Goal: Task Accomplishment & Management: Manage account settings

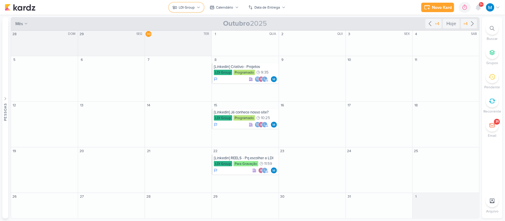
click at [197, 8] on icon at bounding box center [199, 8] width 4 height 4
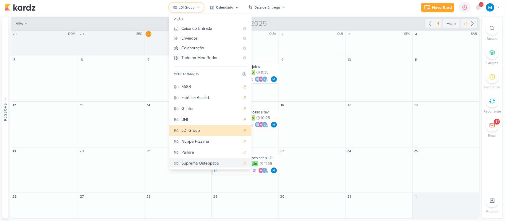
scroll to position [32, 0]
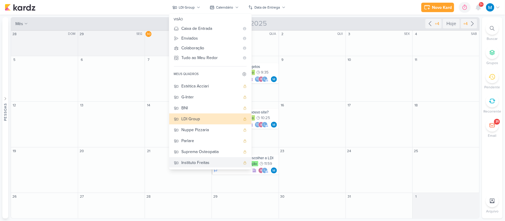
click at [206, 161] on div "Instituto Freitas" at bounding box center [210, 163] width 59 height 6
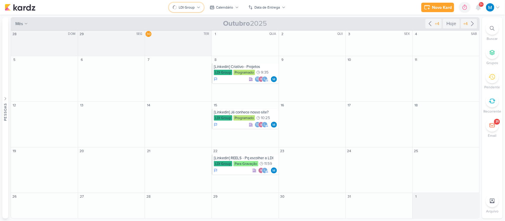
click at [197, 7] on button "LDI Group" at bounding box center [186, 7] width 35 height 9
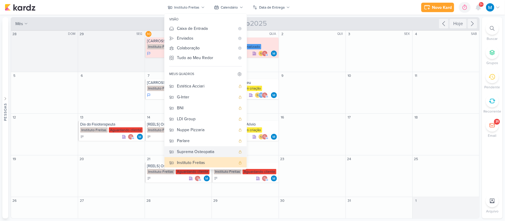
click at [194, 152] on div "Suprema Osteopatia" at bounding box center [206, 152] width 59 height 6
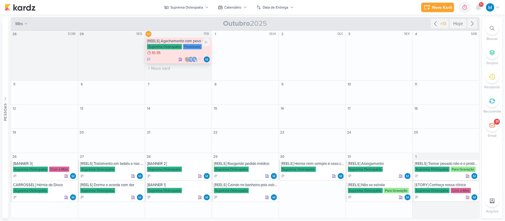
click at [177, 42] on div "[REELS] Agachamento com peso é padrão ouro no tratamento de dor na lombar" at bounding box center [178, 41] width 63 height 5
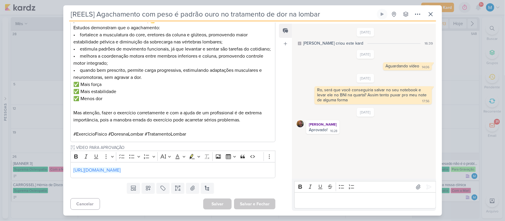
scroll to position [235, 0]
click at [121, 171] on link "https://drive.google.com/drive/folders/1TIlftUOZzbg9L_c0JEKzlCS6pUl8Gvp3" at bounding box center [96, 170] width 47 height 6
click at [427, 14] on icon at bounding box center [430, 14] width 7 height 7
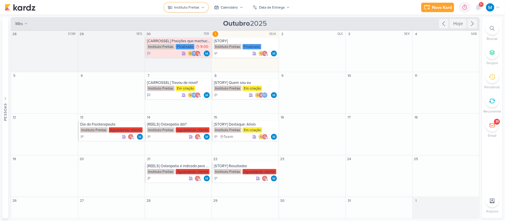
click at [201, 7] on icon at bounding box center [203, 8] width 4 height 4
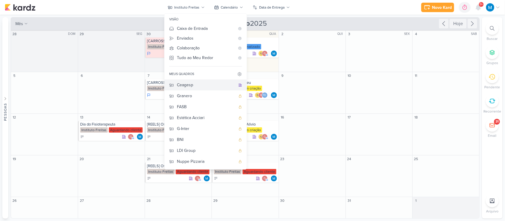
click at [194, 85] on div "Ceagesp" at bounding box center [206, 85] width 59 height 6
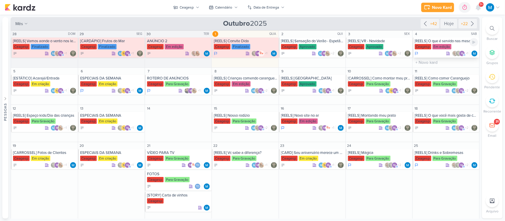
click at [456, 42] on div "[REELS] O que é servido nas mesas" at bounding box center [445, 41] width 63 height 5
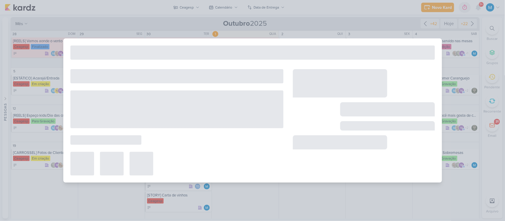
type input "[REELS] O que é servido nas mesas"
type input "4 de outubro de 2025 às 23:59"
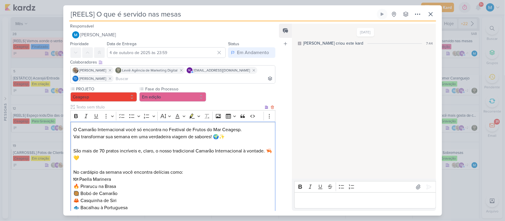
click at [76, 129] on p "O Camarão Internacional você só encontra no Festival de Frutos do Mar Ceagesp." at bounding box center [172, 129] width 199 height 7
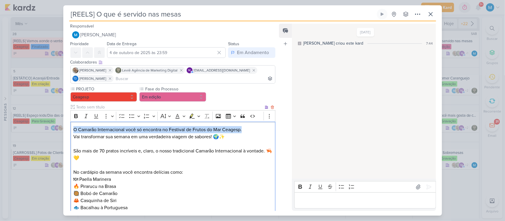
click at [252, 130] on p "O Camarão Internacional você só encontra no Festival de Frutos do Mar Ceagesp." at bounding box center [172, 129] width 199 height 7
click at [191, 129] on p "O Camarão Internacional você só encontra no Festival de Frutos do Mar Ceagesp." at bounding box center [172, 129] width 199 height 7
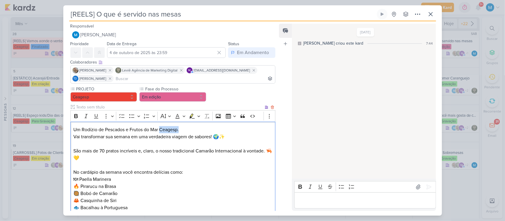
drag, startPoint x: 161, startPoint y: 128, endPoint x: 213, endPoint y: 129, distance: 51.4
click at [213, 129] on p "Um Rodízio de Pescados e Frutos do Mar Ceagesp." at bounding box center [172, 129] width 199 height 7
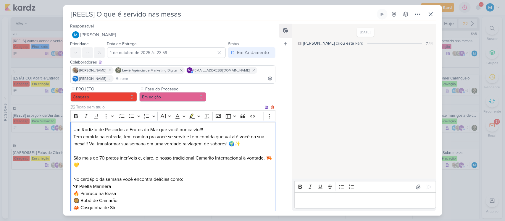
click at [93, 143] on p "Um Rodízio de Pescados e Frutos do Mar que você nunca viu!!! Tem comida na entr…" at bounding box center [172, 136] width 199 height 21
drag, startPoint x: 93, startPoint y: 143, endPoint x: 96, endPoint y: 144, distance: 3.9
click at [96, 144] on p "Um Rodízio de Pescados e Frutos do Mar que você nunca viu!!! Tem comida na entr…" at bounding box center [172, 136] width 199 height 21
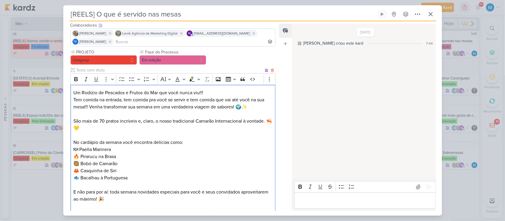
scroll to position [74, 0]
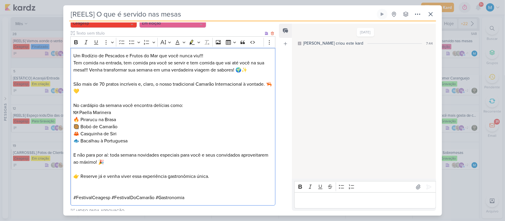
click at [140, 142] on p "No cardápio da semana você encontra delícias como: 🍽 Paella Marinera 🔥 Pirarucu…" at bounding box center [172, 123] width 199 height 43
click at [80, 111] on p "No cardápio da semana você encontra delícias como: 🍽 Paella Marinera 🔥 Pirarucu…" at bounding box center [172, 123] width 199 height 43
drag, startPoint x: 82, startPoint y: 126, endPoint x: 119, endPoint y: 128, distance: 37.0
click at [119, 128] on p "No cardápio da semana você encontra delícias como: 🍽 Paella Marinera 🔥 Pirarucu…" at bounding box center [172, 123] width 199 height 43
drag, startPoint x: 134, startPoint y: 140, endPoint x: 81, endPoint y: 140, distance: 52.6
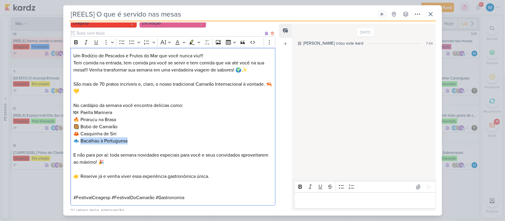
click at [81, 140] on p "No cardápio da semana você encontra delícias como: 🍽 Paella Marinera 🔥 Pirarucu…" at bounding box center [172, 123] width 199 height 43
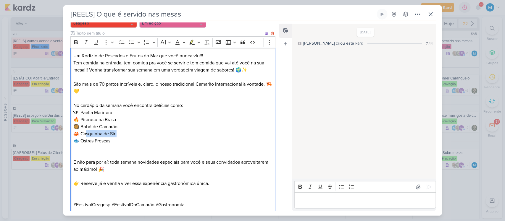
drag, startPoint x: 120, startPoint y: 132, endPoint x: 87, endPoint y: 132, distance: 32.8
click at [87, 132] on p "No cardápio da semana você encontra delícias como: 🍽 Paella Marinera 🔥 Pirarucu…" at bounding box center [172, 127] width 199 height 50
drag, startPoint x: 121, startPoint y: 119, endPoint x: 81, endPoint y: 117, distance: 40.5
click at [81, 117] on p "No cardápio da semana você encontra delícias como: 🍽 Paella Marinera 🔥 Pirarucu…" at bounding box center [172, 127] width 199 height 50
click at [120, 140] on p "No cardápio da semana você encontra delícias como: 🍽 Paella Marinera 🔥 Pirarucu…" at bounding box center [172, 127] width 199 height 50
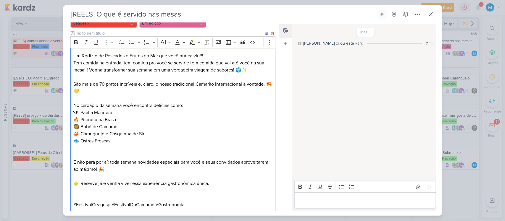
click at [82, 138] on p "No cardápio da semana você encontra delícias como: 🍽 Paella Marinera 🔥 Pirarucu…" at bounding box center [172, 127] width 199 height 50
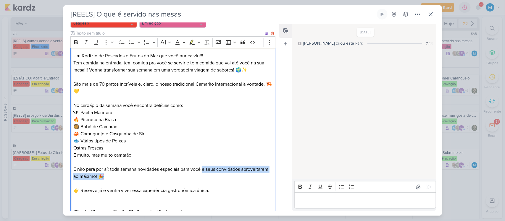
drag, startPoint x: 203, startPoint y: 169, endPoint x: 219, endPoint y: 177, distance: 17.6
click at [219, 177] on p "E não para por aí: toda semana novidades especiais para você e seus convidados …" at bounding box center [172, 173] width 199 height 14
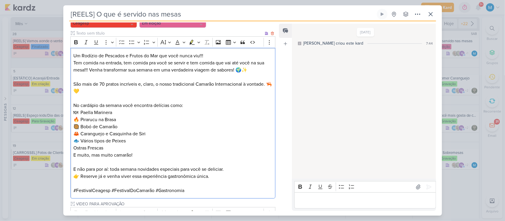
click at [198, 191] on p "#FestivalCeagesp #FestivalDoCamarão #Gastronomia" at bounding box center [172, 190] width 199 height 7
click at [73, 147] on p "No cardápio da semana você encontra delícias como: 🍽 Paella Marinera 🔥 Pirarucu…" at bounding box center [172, 130] width 199 height 57
click at [73, 156] on p "No cardápio da semana você encontra delícias como: 🍽 Paella Marinera 🔥 Pirarucu…" at bounding box center [172, 130] width 199 height 57
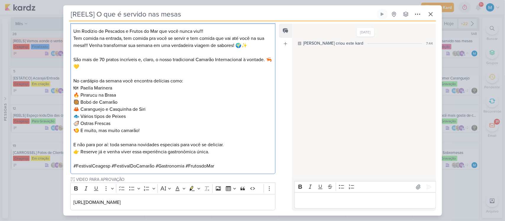
scroll to position [94, 0]
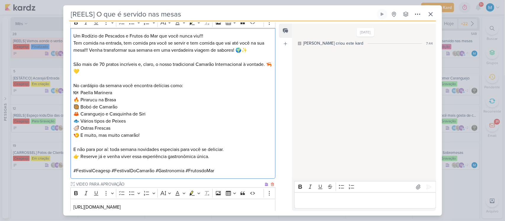
click at [246, 207] on p "[URL][DOMAIN_NAME]" at bounding box center [172, 207] width 199 height 7
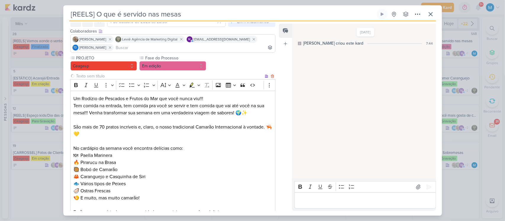
scroll to position [0, 0]
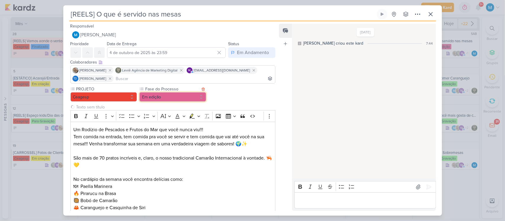
click at [171, 98] on button "Em edição" at bounding box center [172, 96] width 67 height 9
click at [175, 98] on button "Em edição" at bounding box center [172, 96] width 67 height 9
click at [185, 99] on button "Em edição" at bounding box center [172, 96] width 67 height 9
click at [201, 97] on button "Em edição" at bounding box center [172, 96] width 67 height 9
click at [200, 98] on button "Em edição" at bounding box center [172, 96] width 67 height 9
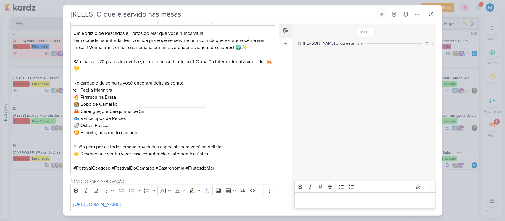
scroll to position [138, 0]
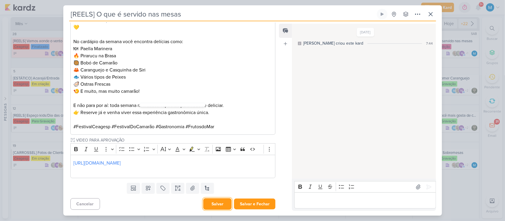
click at [216, 200] on button "Salvar" at bounding box center [217, 204] width 28 height 12
click at [215, 206] on button "Salvar" at bounding box center [217, 204] width 28 height 12
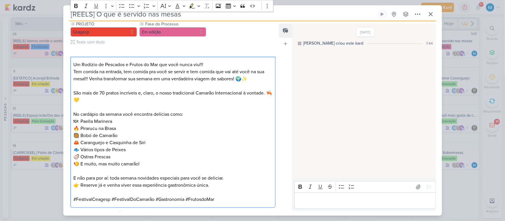
scroll to position [0, 0]
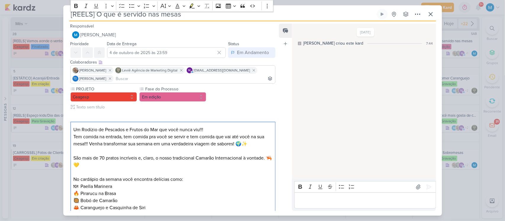
drag, startPoint x: 224, startPoint y: 129, endPoint x: 47, endPoint y: -5, distance: 221.7
click at [47, 0] on html "1.99.0 [GEOGRAPHIC_DATA] Ctrl + k 0h0m Sessão desligada... Hoje 0h0m Semana 0h0…" at bounding box center [252, 110] width 505 height 221
copy div "Um Rodízio de Pescados e Frutos do Mar que você nunca viu!!! Tem comida na entr…"
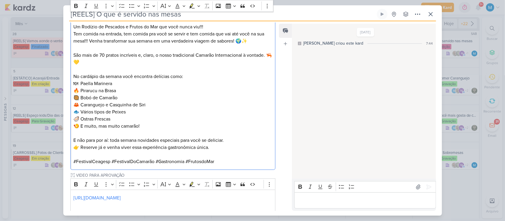
scroll to position [138, 0]
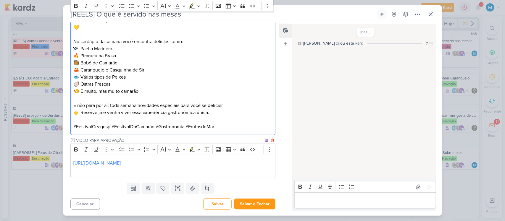
copy div "Um Rodízio de Pescados e Frutos do Mar que você nunca viu!!! Tem comida na entr…"
click at [218, 206] on div "[REELS] O que é servido nas mesas Criado por mim" at bounding box center [252, 110] width 378 height 210
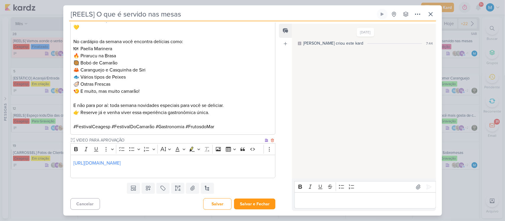
scroll to position [0, 0]
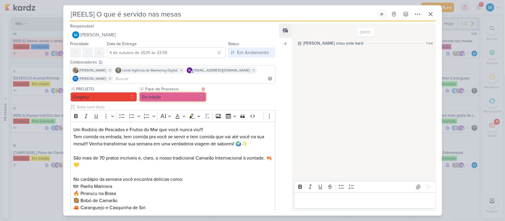
click at [178, 98] on button "Em edição" at bounding box center [172, 96] width 67 height 9
click at [188, 97] on button "Em edição" at bounding box center [172, 96] width 67 height 9
click at [198, 98] on button "Em edição" at bounding box center [172, 96] width 67 height 9
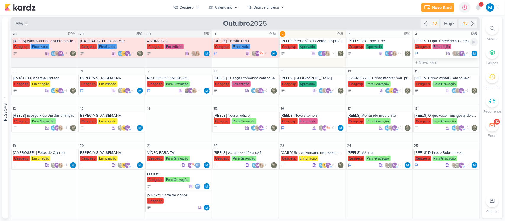
click at [444, 42] on div "[REELS] O que é servido nas mesas" at bounding box center [445, 41] width 63 height 5
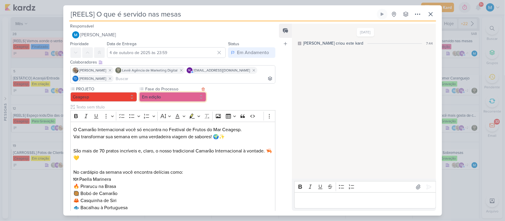
click at [190, 95] on button "Em edição" at bounding box center [172, 96] width 67 height 9
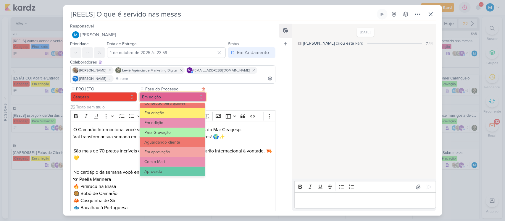
scroll to position [57, 0]
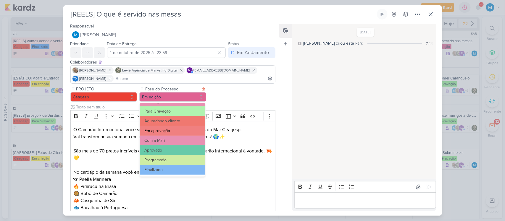
click at [175, 129] on button "Em aprovação" at bounding box center [172, 131] width 65 height 10
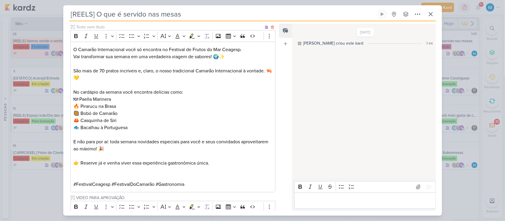
scroll to position [131, 0]
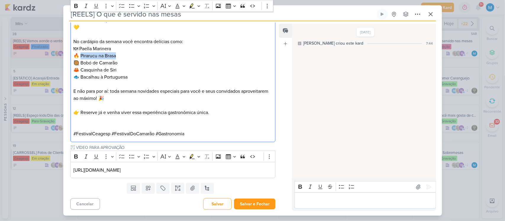
drag, startPoint x: 82, startPoint y: 55, endPoint x: 118, endPoint y: 53, distance: 36.4
click at [118, 53] on p "No cardápio da semana você encontra delícias como: 🍽 Paella Marinera 🔥 Pirarucu…" at bounding box center [172, 59] width 199 height 43
click at [79, 48] on p "No cardápio da semana você encontra delícias como: 🍽 Paella Marinera 🔥 Pirarucu…" at bounding box center [172, 59] width 199 height 43
drag, startPoint x: 83, startPoint y: 56, endPoint x: 119, endPoint y: 53, distance: 36.1
click at [119, 53] on p "No cardápio da semana você encontra delícias como: 🍽 Paella Marinera 🔥 Pirarucu…" at bounding box center [172, 59] width 199 height 43
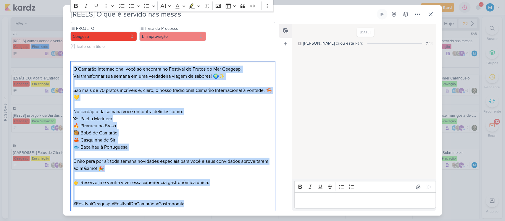
scroll to position [0, 0]
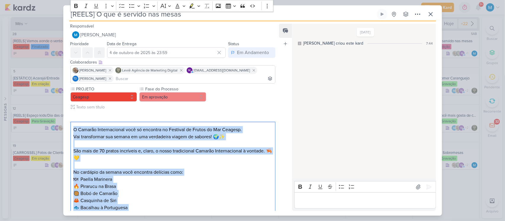
drag, startPoint x: 188, startPoint y: 134, endPoint x: 21, endPoint y: -13, distance: 222.4
click at [21, 0] on html "1.99.0 [GEOGRAPHIC_DATA] Ctrl + k 0h0m Sessão desligada... Hoje 0h0m Semana 0h0…" at bounding box center [252, 110] width 505 height 221
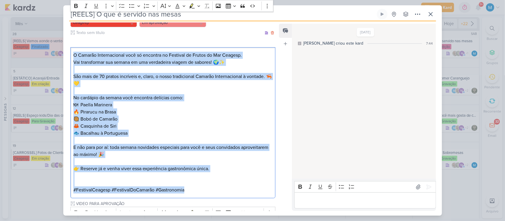
scroll to position [131, 0]
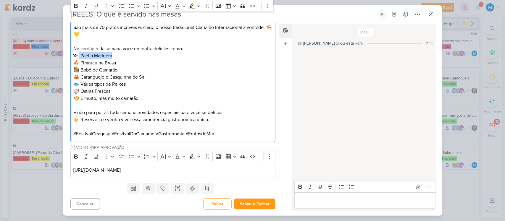
drag, startPoint x: 80, startPoint y: 55, endPoint x: 112, endPoint y: 54, distance: 31.9
click at [112, 54] on p "No cardápio da semana você encontra delícias como: 🍽 Paella Marinera 🔥 Pirarucu…" at bounding box center [172, 73] width 199 height 57
click at [113, 55] on p "No cardápio da semana você encontra delícias como: 🍽 Paella Marinera 🔥 Pirarucu…" at bounding box center [172, 73] width 199 height 57
drag, startPoint x: 108, startPoint y: 56, endPoint x: 80, endPoint y: 53, distance: 27.6
click at [80, 53] on p "No cardápio da semana você encontra delícias como: 🍽 Paella Marinera 🔥 Pirarucu…" at bounding box center [172, 73] width 199 height 57
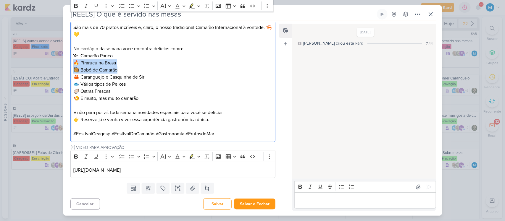
drag, startPoint x: 125, startPoint y: 67, endPoint x: 65, endPoint y: 66, distance: 59.7
click at [65, 66] on div "PROJETO [GEOGRAPHIC_DATA] Fase do Processo" at bounding box center [170, 67] width 215 height 225
click at [89, 68] on p "No cardápio da semana você encontra delícias como: 🍽 Camarão Panco 🔥 Pirarucu n…" at bounding box center [172, 73] width 199 height 57
drag, startPoint x: 89, startPoint y: 67, endPoint x: 69, endPoint y: 67, distance: 20.1
click at [69, 67] on div "PROJETO [GEOGRAPHIC_DATA] Fase do Processo" at bounding box center [170, 67] width 215 height 225
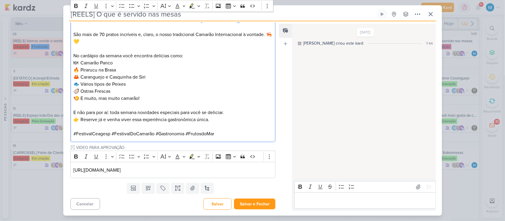
scroll to position [124, 0]
click at [343, 196] on div "Editor editing area: main" at bounding box center [364, 200] width 141 height 16
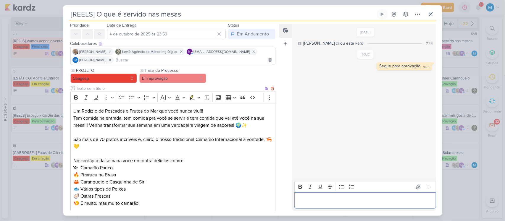
scroll to position [0, 0]
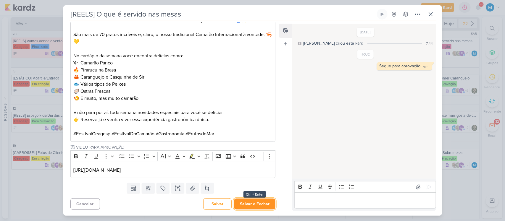
click at [257, 201] on button "Salvar e Fechar" at bounding box center [254, 204] width 41 height 11
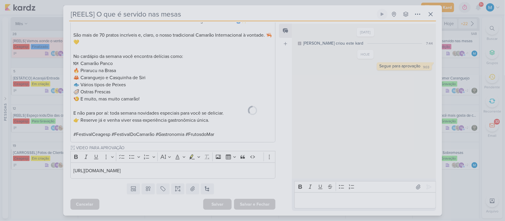
scroll to position [123, 0]
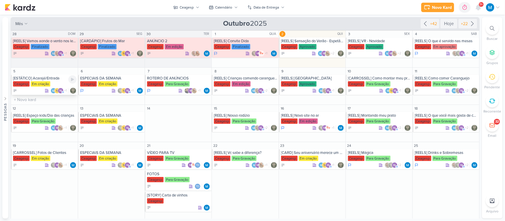
click at [55, 80] on div "[ESTÁTICO] Acarajé/Entrada" at bounding box center [45, 78] width 64 height 5
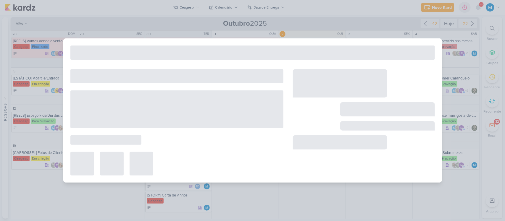
type input "[ESTÁTICO] Acarajé/Entrada"
type input "[DATE] 23:59"
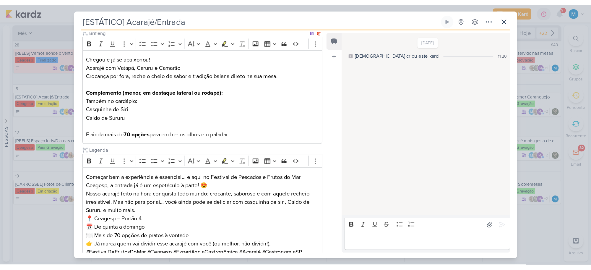
scroll to position [124, 0]
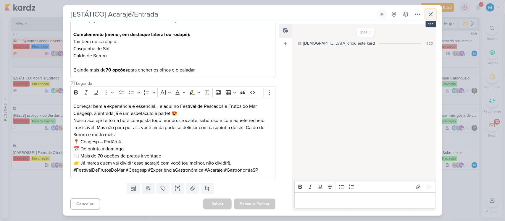
click at [427, 17] on icon at bounding box center [430, 14] width 7 height 7
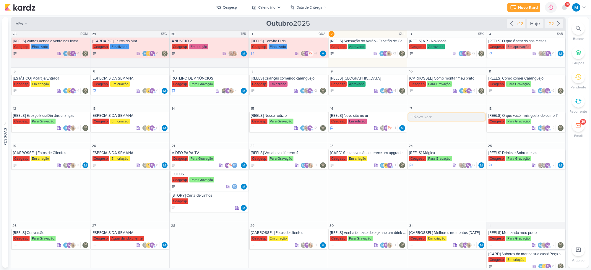
click at [425, 116] on input "text" at bounding box center [446, 116] width 77 height 7
type input "[[REELS]"
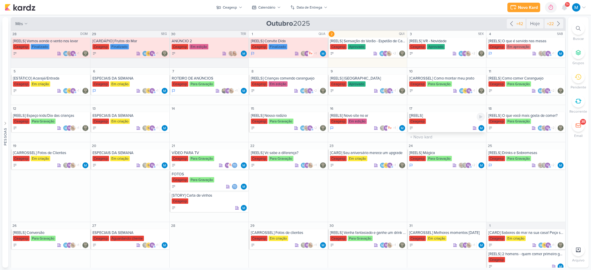
click at [438, 115] on div "[[REELS]" at bounding box center [447, 115] width 76 height 5
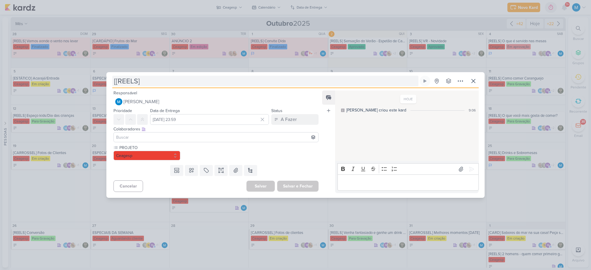
click at [163, 83] on input "[[REELS]" at bounding box center [265, 81] width 306 height 11
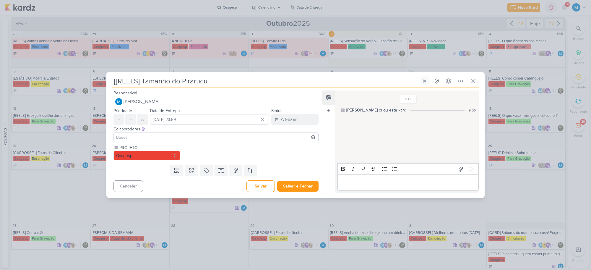
type input "[[REELS] Tamanho do Pirarucu"
click at [144, 138] on input at bounding box center [216, 137] width 202 height 7
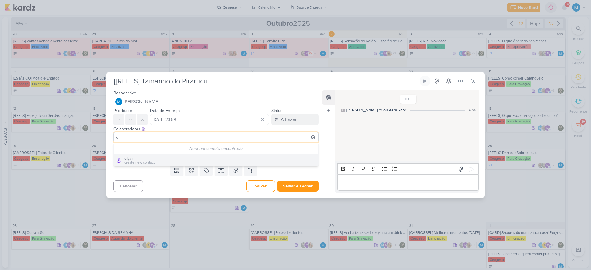
type input "e"
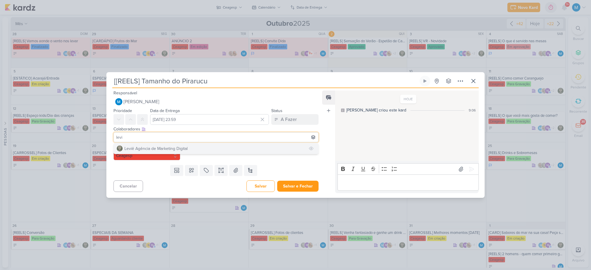
type input "levi"
click at [152, 153] on button "Leviê Agência de Marketing Digital" at bounding box center [216, 148] width 205 height 11
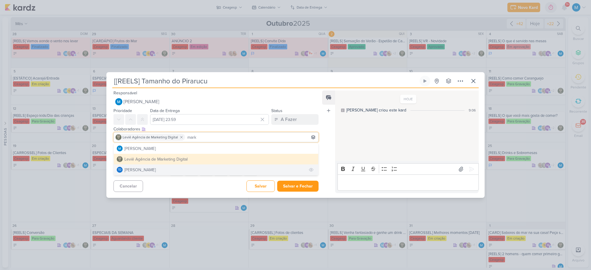
type input "mark"
click at [171, 168] on button "Td Thais de carvalho" at bounding box center [216, 169] width 205 height 11
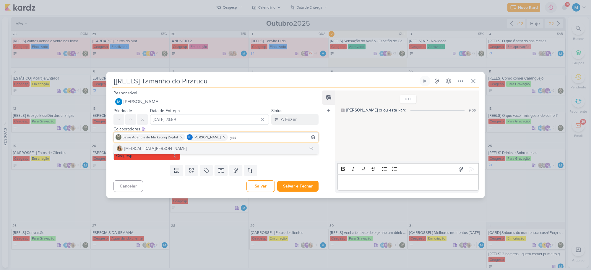
type input "yas"
click at [247, 148] on button "[MEDICAL_DATA][PERSON_NAME]" at bounding box center [216, 148] width 205 height 11
type input "[PERSON_NAME]"
click at [291, 147] on button "[PERSON_NAME]" at bounding box center [216, 148] width 205 height 11
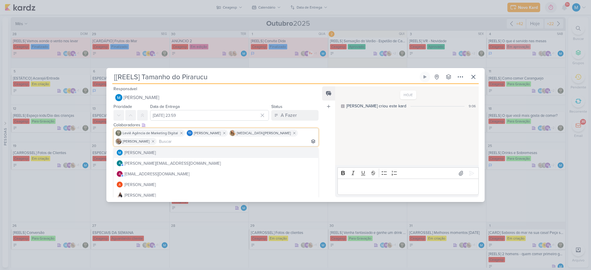
click at [327, 133] on div "Feed Atrelar email Solte o email para atrelar ao kard" at bounding box center [328, 141] width 13 height 111
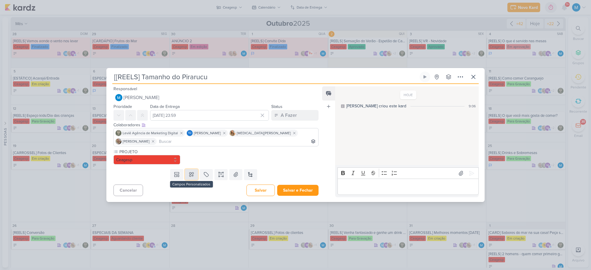
click at [193, 171] on icon at bounding box center [192, 174] width 6 height 6
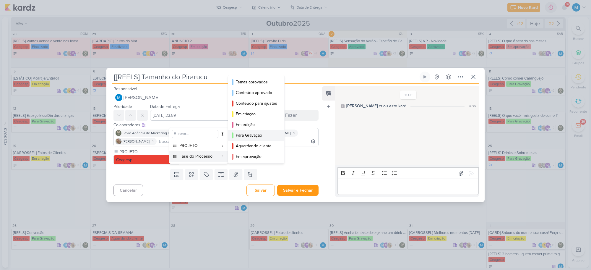
click at [253, 137] on div "Para Gravação" at bounding box center [256, 135] width 41 height 6
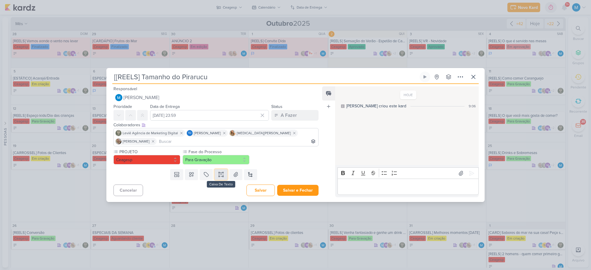
click at [220, 171] on icon at bounding box center [221, 174] width 6 height 6
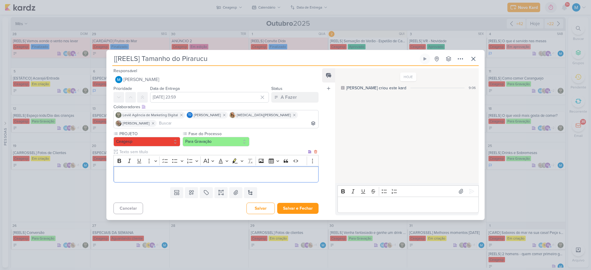
click at [131, 149] on input "text" at bounding box center [212, 152] width 189 height 6
type input "BRIEFING"
click at [128, 172] on p "Editor editing area: main" at bounding box center [216, 174] width 199 height 7
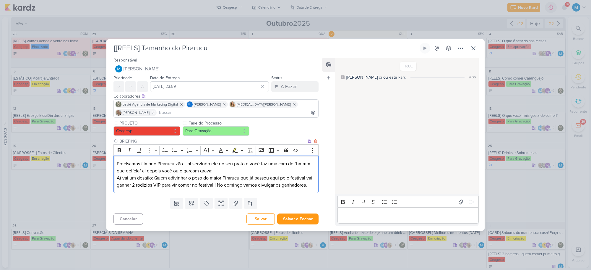
click at [144, 171] on p "Precisamos filmar o Pirarucu zão... ai servindo ele no seu prato e você faz uma…" at bounding box center [216, 174] width 199 height 28
click at [459, 48] on icon at bounding box center [460, 48] width 7 height 7
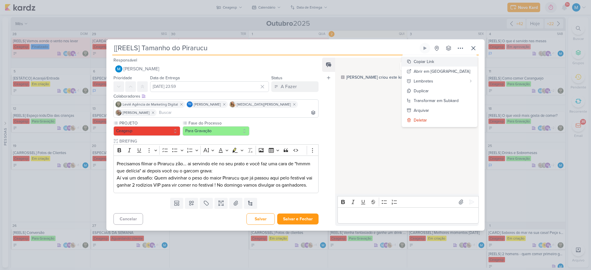
click at [434, 61] on div "Copiar Link" at bounding box center [424, 62] width 20 height 6
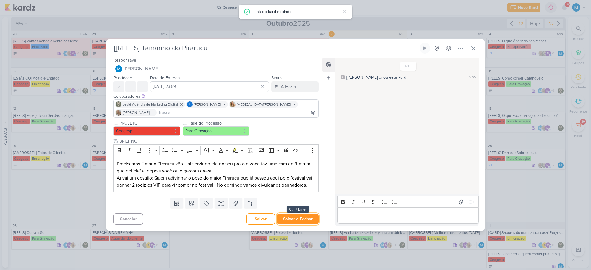
click at [296, 219] on button "Salvar e Fechar" at bounding box center [297, 218] width 41 height 11
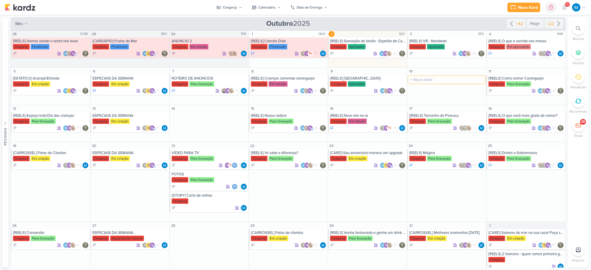
click at [423, 77] on input "text" at bounding box center [446, 79] width 77 height 7
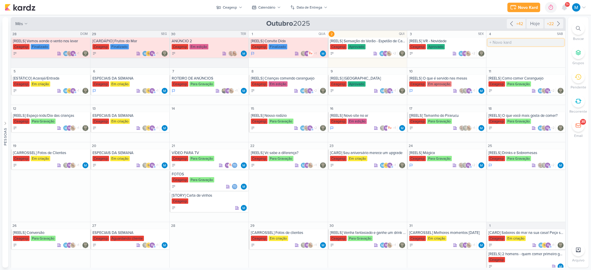
click at [504, 42] on input "text" at bounding box center [526, 42] width 77 height 7
type input "[REELS] Soda Italiana"
click at [504, 42] on div "[REELS] Soda Italiana" at bounding box center [527, 41] width 76 height 5
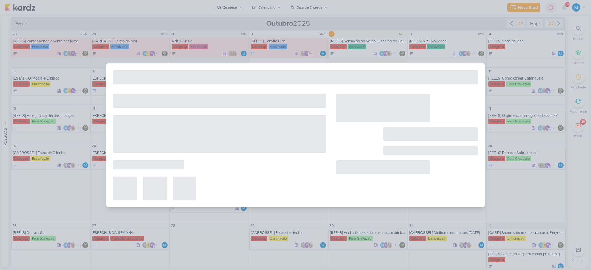
type input "[REELS] Soda Italiana"
type input "4 de outubro de 2025 às 23:59"
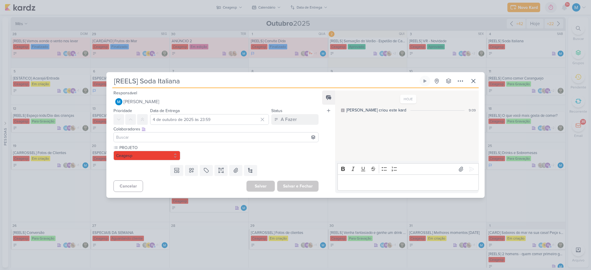
click at [153, 138] on input at bounding box center [216, 137] width 202 height 7
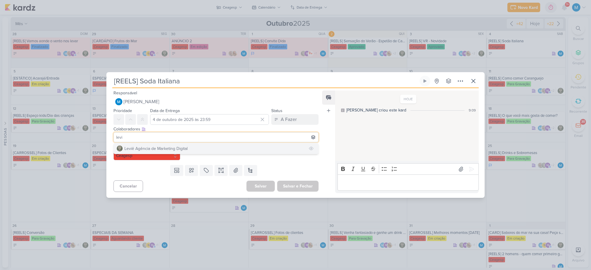
type input "levi"
click at [158, 146] on div "Leviê Agência de Marketing Digital" at bounding box center [155, 148] width 63 height 6
type input "yas"
click at [197, 146] on button "[MEDICAL_DATA][PERSON_NAME]" at bounding box center [216, 148] width 205 height 11
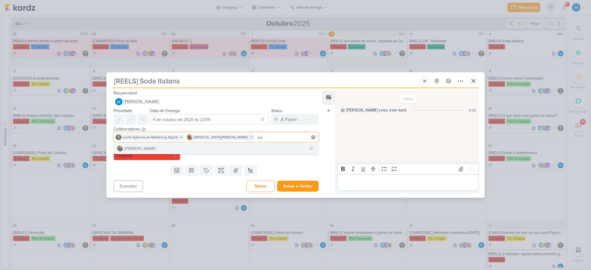
type input "sar"
click at [205, 147] on button "[PERSON_NAME]" at bounding box center [216, 148] width 205 height 11
type input "tha"
click at [259, 147] on button "Td Thais de carvalho" at bounding box center [216, 148] width 205 height 11
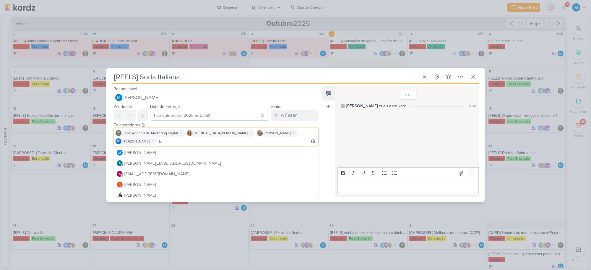
scroll to position [0, 4]
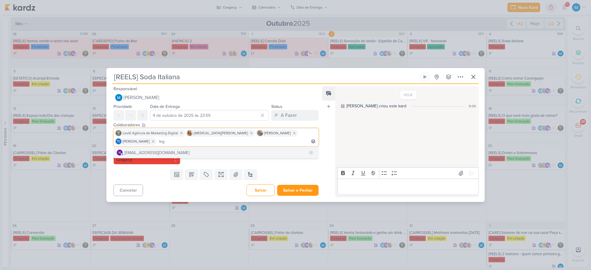
type input "leg"
click at [257, 150] on button "m [EMAIL_ADDRESS][DOMAIN_NAME]" at bounding box center [216, 152] width 205 height 11
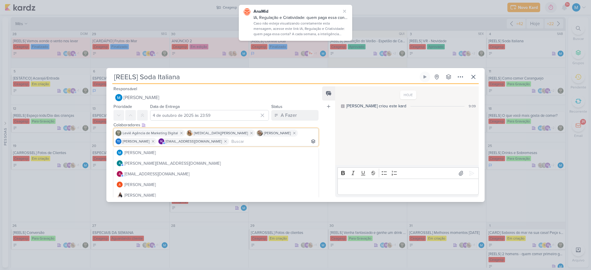
click at [330, 129] on div "Feed Atrelar email Solte o email para atrelar ao kard" at bounding box center [328, 141] width 13 height 111
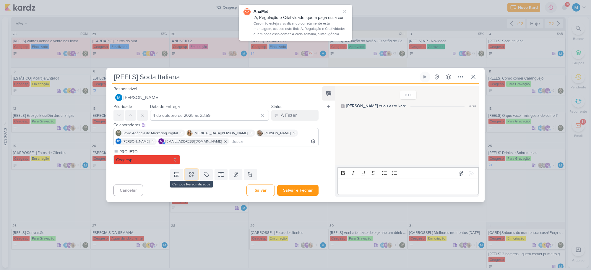
click at [189, 175] on icon at bounding box center [192, 174] width 6 height 6
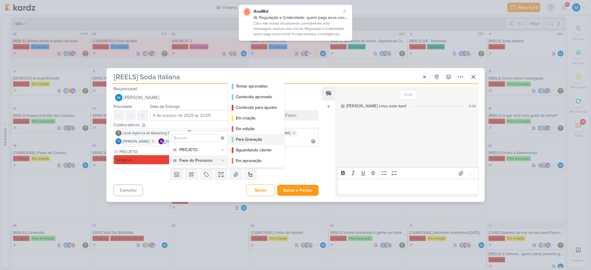
click at [252, 137] on div "Para Gravação" at bounding box center [256, 139] width 41 height 6
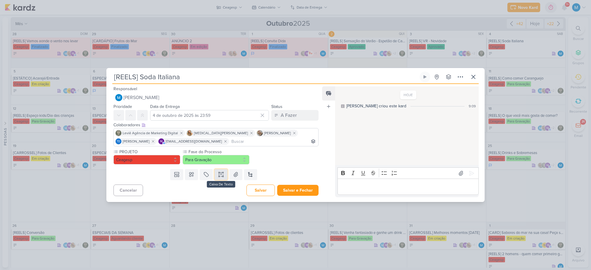
click at [219, 175] on icon at bounding box center [219, 174] width 0 height 3
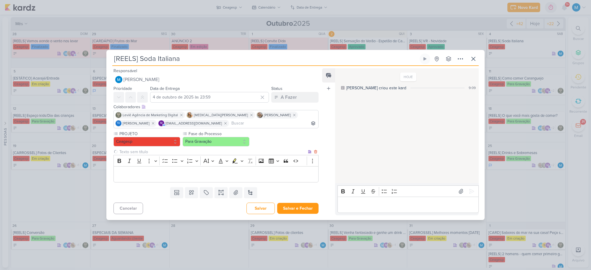
click at [126, 152] on input "text" at bounding box center [212, 152] width 189 height 6
type input "BRIEFING"
click at [191, 172] on p "Editor editing area: main" at bounding box center [216, 174] width 199 height 7
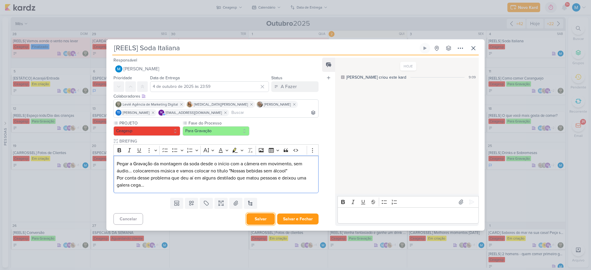
click at [262, 220] on button "Salvar" at bounding box center [260, 219] width 28 height 12
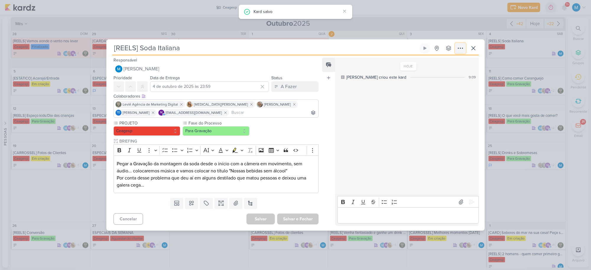
click at [460, 49] on icon at bounding box center [460, 48] width 7 height 7
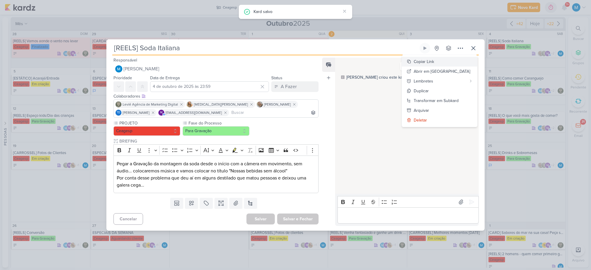
click at [447, 60] on button "Copiar Link" at bounding box center [439, 62] width 75 height 10
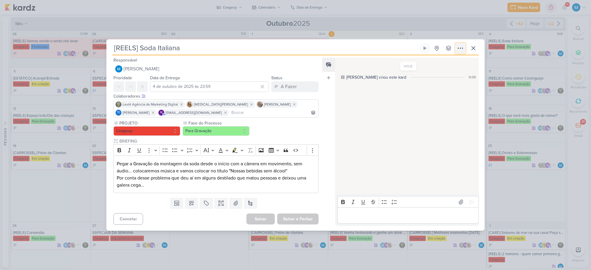
click at [459, 49] on icon at bounding box center [460, 48] width 7 height 7
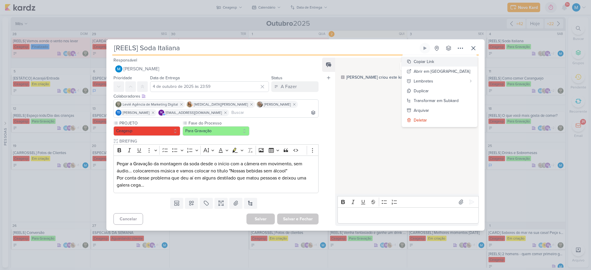
click at [452, 60] on button "Copiar Link" at bounding box center [439, 62] width 75 height 10
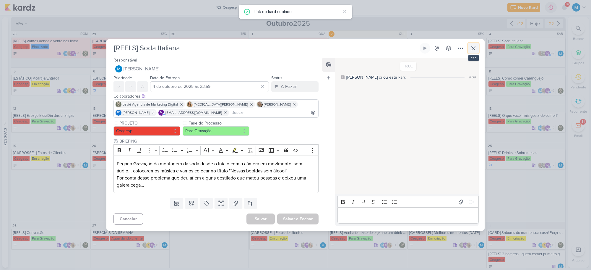
click at [472, 47] on icon at bounding box center [473, 48] width 7 height 7
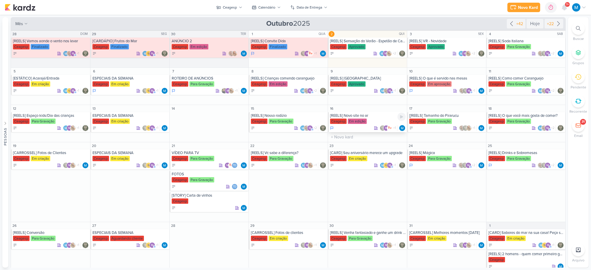
click at [354, 117] on div "[REELS] Novo site no ar" at bounding box center [368, 115] width 76 height 5
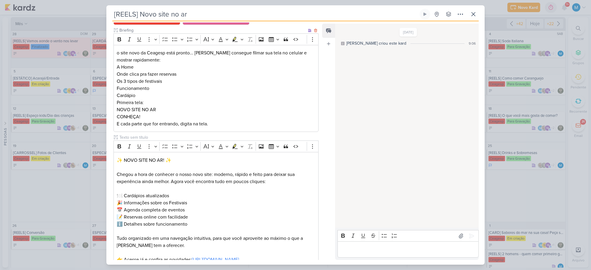
scroll to position [139, 0]
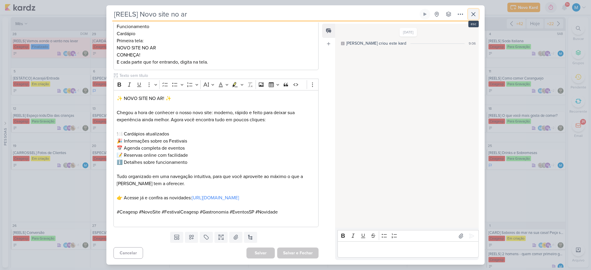
click at [473, 13] on icon at bounding box center [473, 14] width 7 height 7
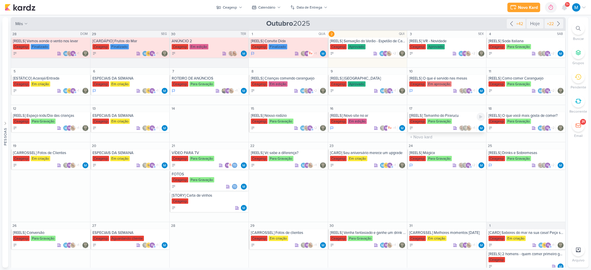
click at [447, 116] on div "[[REELS] Tamanho do Pirarucu" at bounding box center [447, 115] width 76 height 5
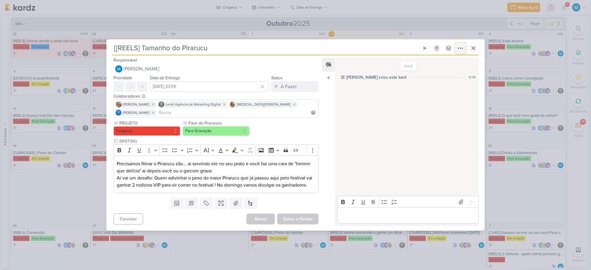
click at [459, 48] on icon at bounding box center [460, 48] width 7 height 7
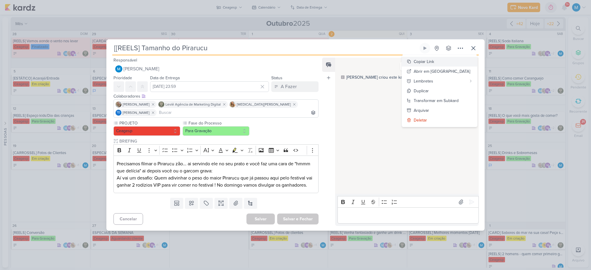
click at [450, 62] on button "Copiar Link" at bounding box center [439, 62] width 75 height 10
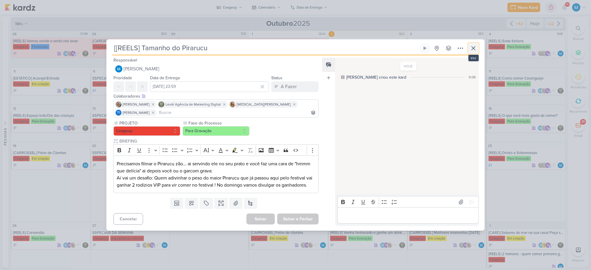
click at [475, 52] on icon at bounding box center [473, 48] width 7 height 7
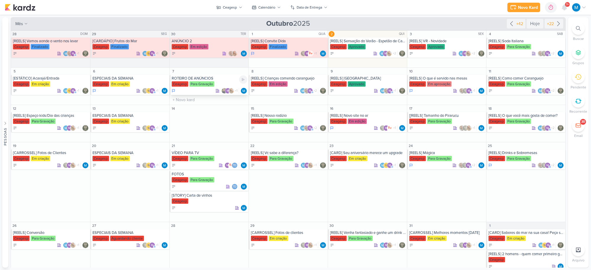
click at [204, 79] on div "ROTEIRO DE ANÚNCIOS" at bounding box center [210, 78] width 76 height 5
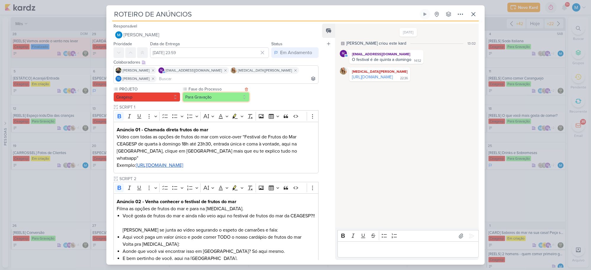
click at [223, 92] on button "Para Gravação" at bounding box center [216, 96] width 67 height 9
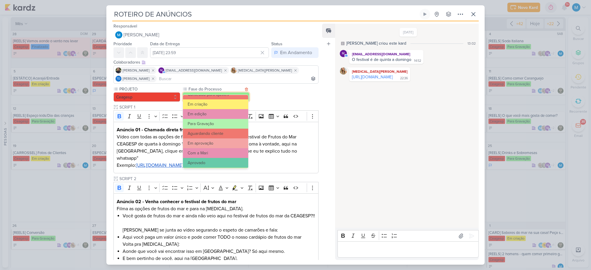
scroll to position [57, 0]
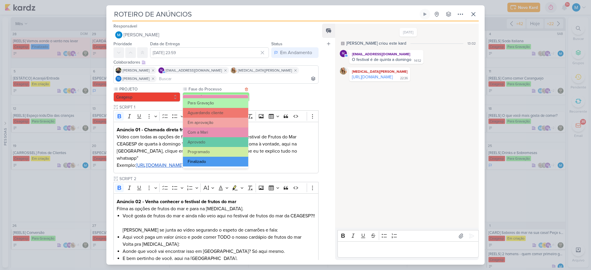
click at [215, 160] on button "Finalizado" at bounding box center [215, 162] width 65 height 10
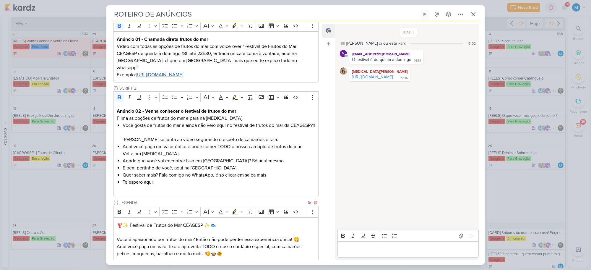
scroll to position [174, 0]
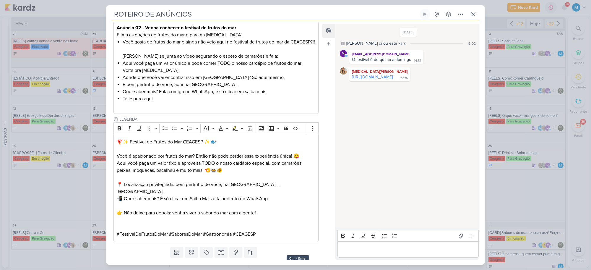
click at [307, 221] on button "Salvar e Fechar" at bounding box center [297, 267] width 41 height 11
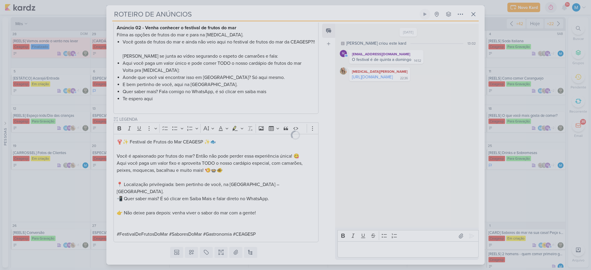
scroll to position [173, 0]
